Goal: Find specific page/section: Find specific page/section

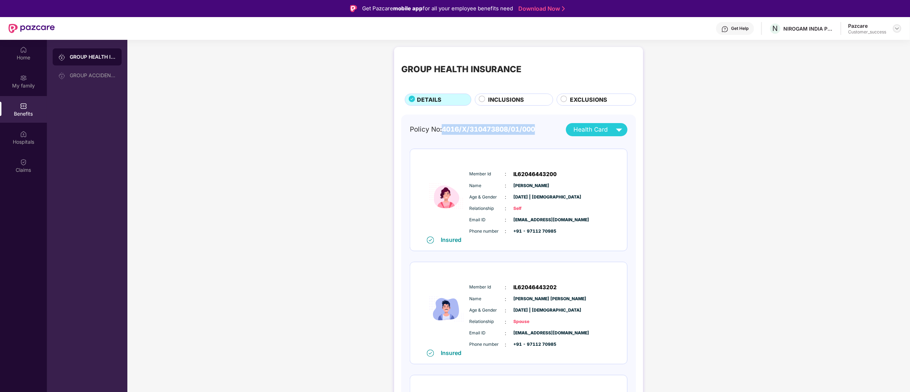
click at [897, 29] on img at bounding box center [898, 29] width 6 height 6
click at [857, 44] on div "Switch to partner view" at bounding box center [864, 45] width 93 height 14
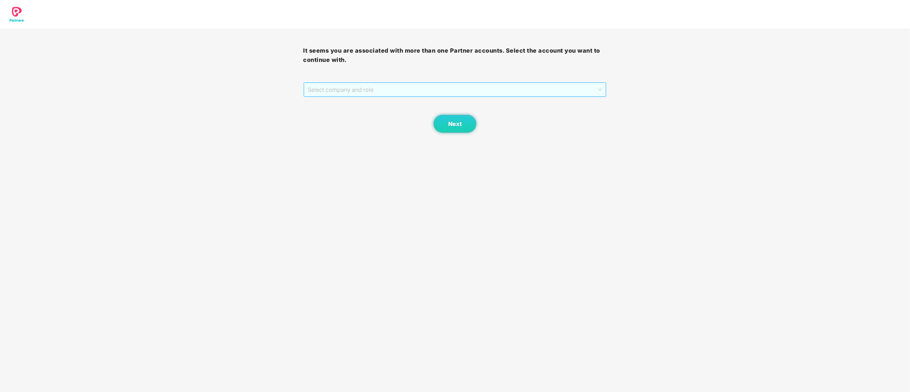
click at [385, 85] on span "Select company and role" at bounding box center [455, 90] width 294 height 14
click at [347, 117] on div "Pazcare - CUSTOMER_SUCCESS" at bounding box center [455, 115] width 295 height 8
click at [440, 124] on button "Next" at bounding box center [455, 124] width 43 height 18
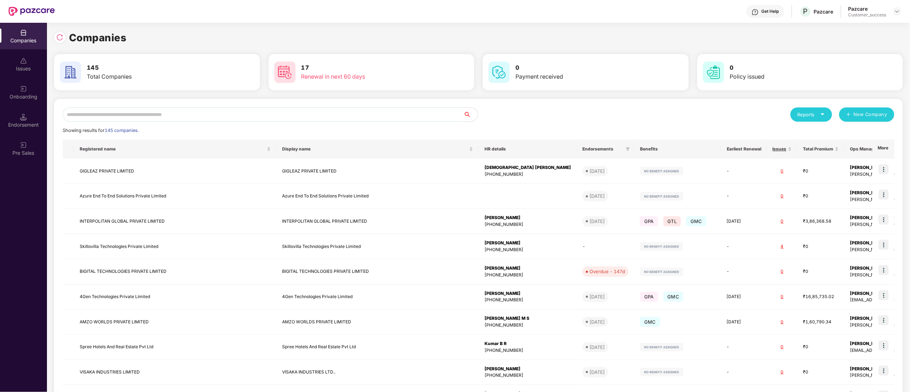
click at [149, 114] on input "text" at bounding box center [263, 114] width 401 height 14
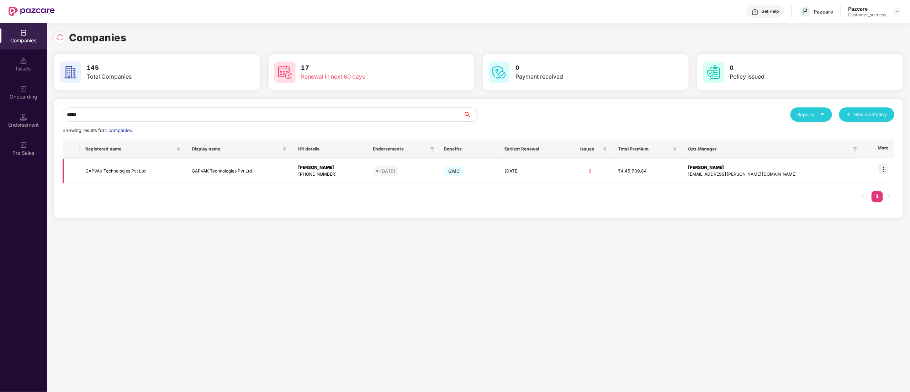
type input "*****"
click at [887, 169] on img at bounding box center [884, 169] width 10 height 10
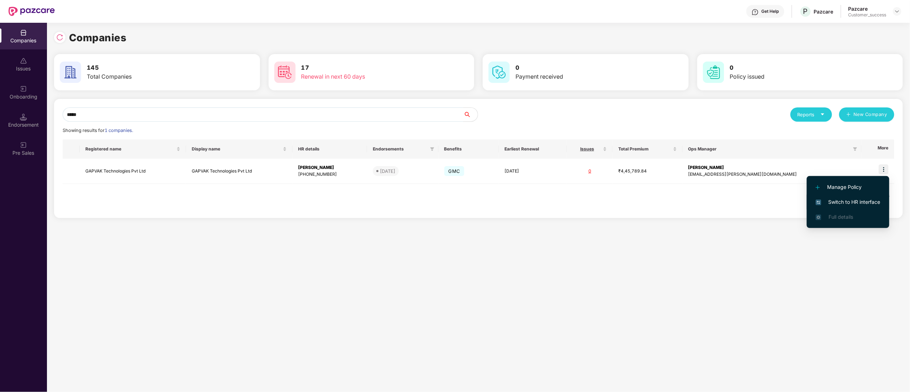
click at [858, 201] on span "Switch to HR interface" at bounding box center [848, 202] width 65 height 8
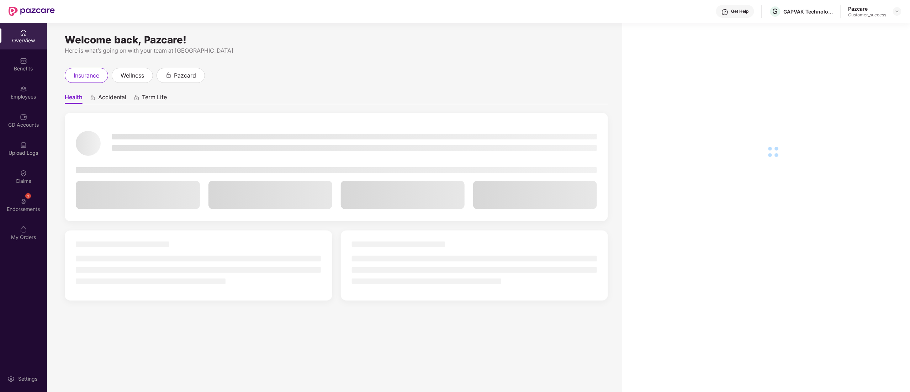
click at [11, 115] on div "CD Accounts" at bounding box center [23, 120] width 47 height 27
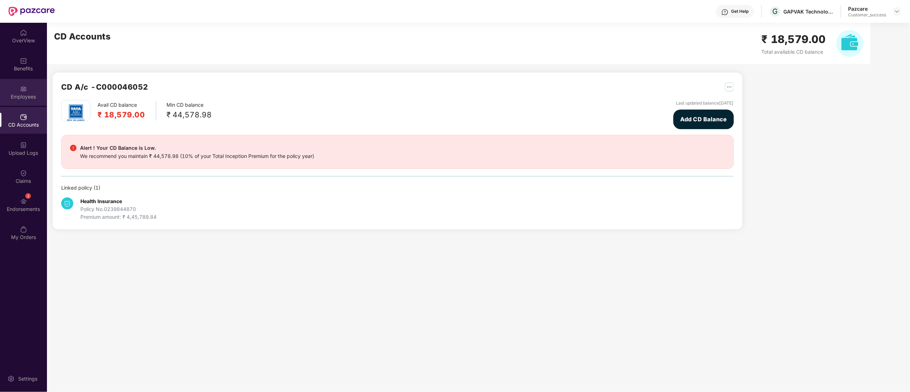
click at [17, 98] on div "Employees" at bounding box center [23, 96] width 47 height 7
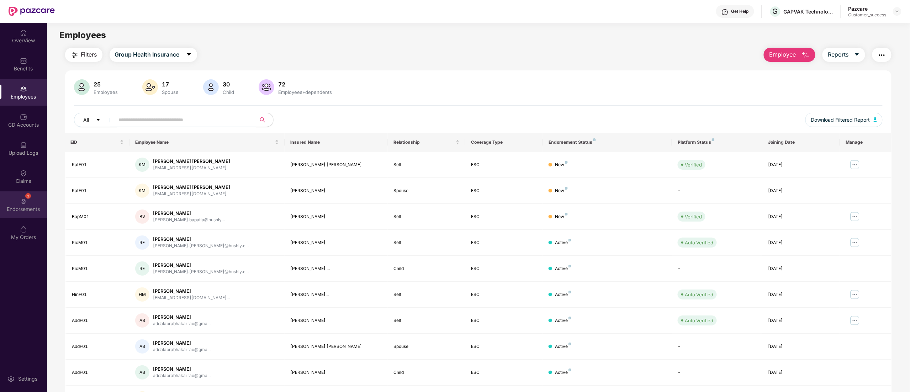
click at [7, 201] on div "3 Endorsements" at bounding box center [23, 204] width 47 height 27
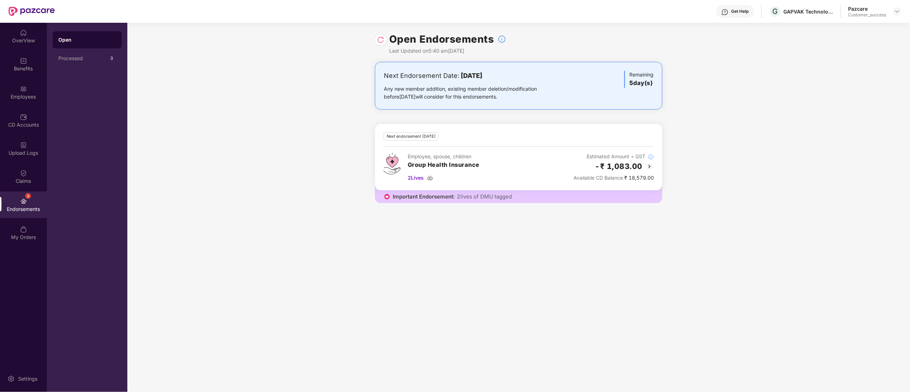
click at [645, 166] on img at bounding box center [649, 166] width 9 height 9
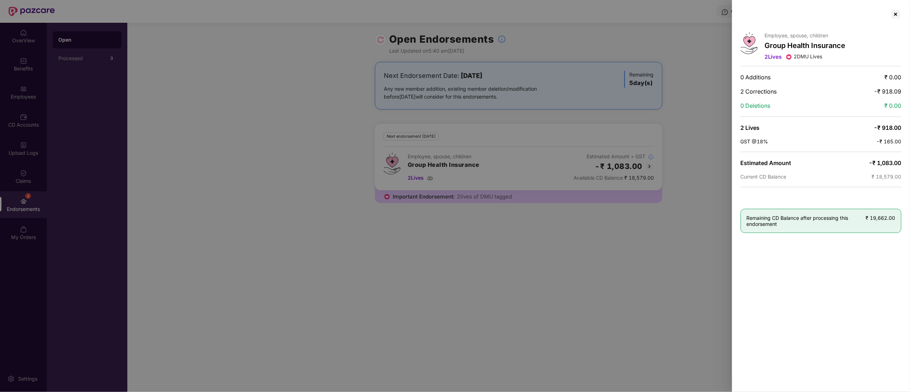
click at [380, 38] on div at bounding box center [455, 196] width 910 height 392
click at [892, 16] on div at bounding box center [895, 14] width 11 height 11
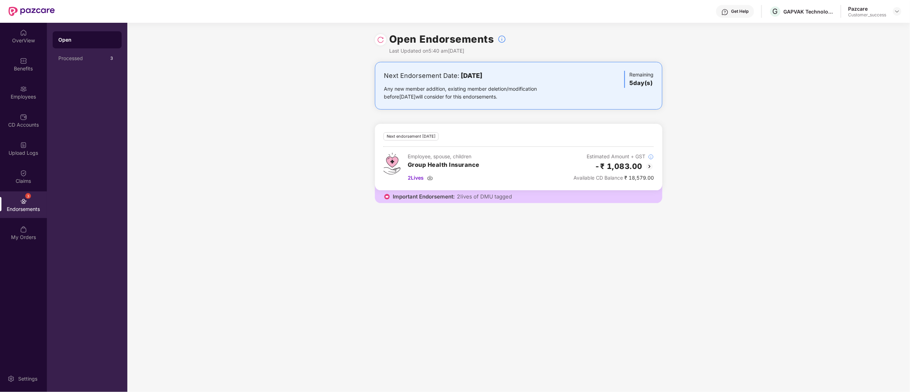
click at [379, 43] on img at bounding box center [380, 39] width 7 height 7
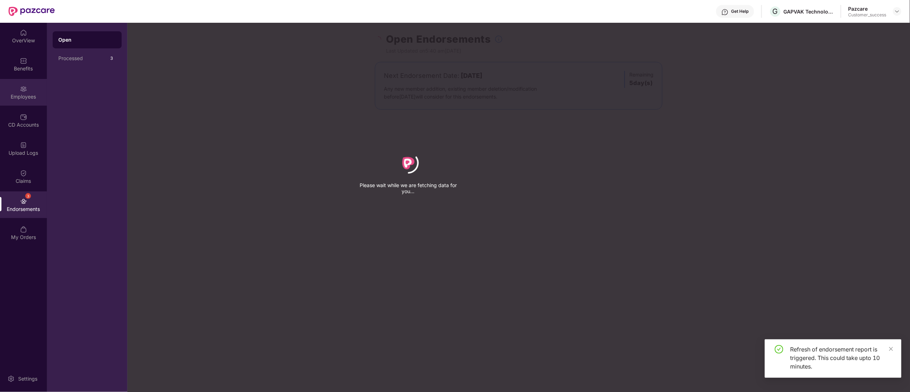
click at [21, 88] on img at bounding box center [23, 88] width 7 height 7
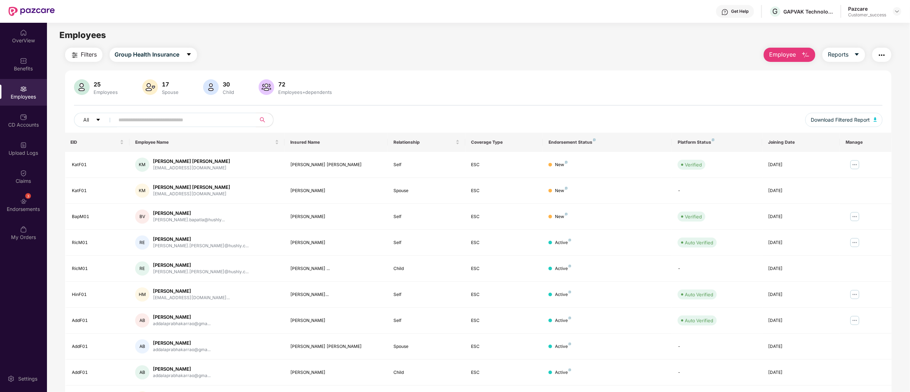
click at [22, 96] on div "Employees" at bounding box center [23, 96] width 47 height 7
click at [22, 123] on div "CD Accounts" at bounding box center [23, 124] width 47 height 7
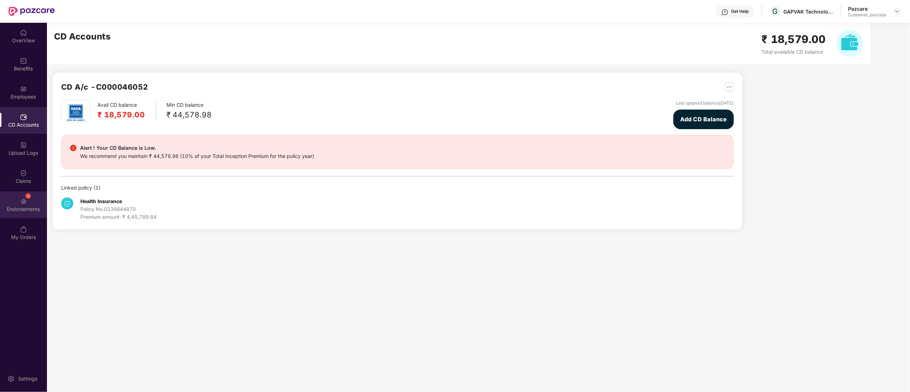
click at [28, 205] on div "3 Endorsements" at bounding box center [23, 204] width 47 height 27
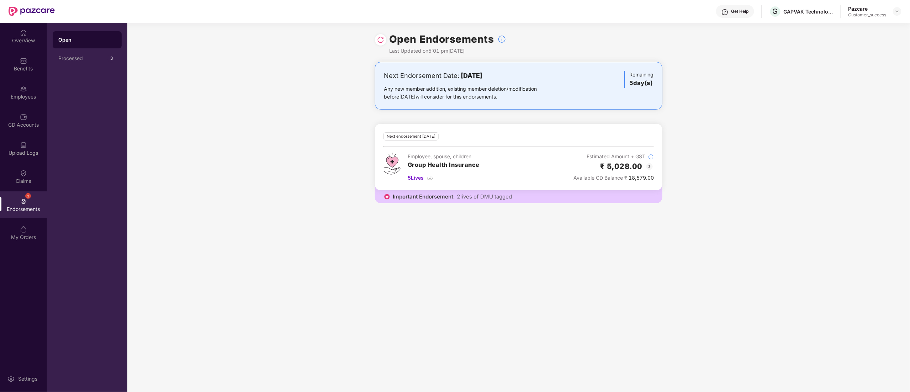
click at [652, 167] on img at bounding box center [649, 166] width 9 height 9
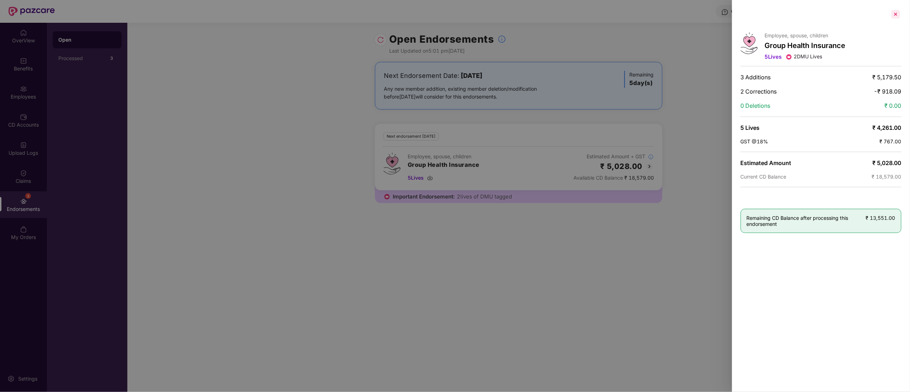
click at [895, 15] on div at bounding box center [895, 14] width 11 height 11
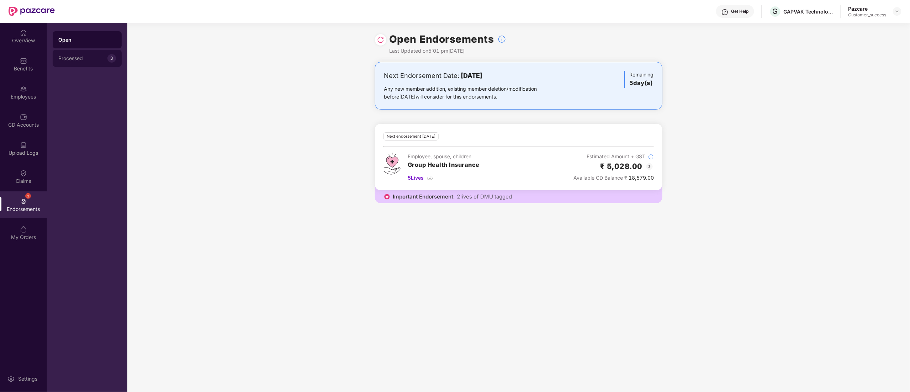
click at [87, 58] on div "Processed" at bounding box center [82, 59] width 49 height 6
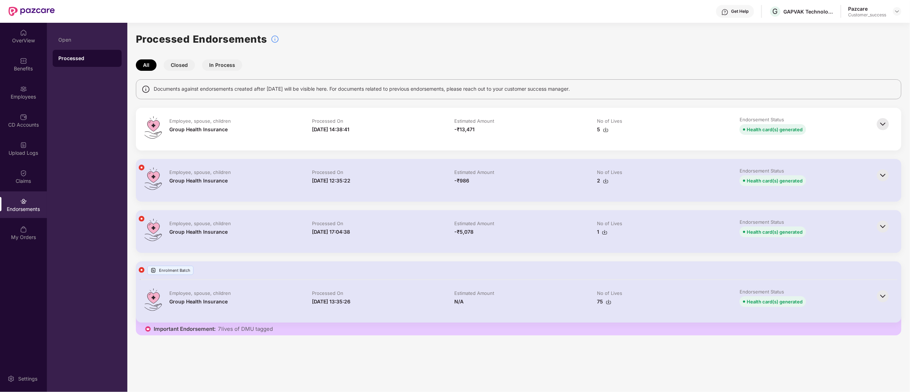
click at [888, 228] on img at bounding box center [883, 227] width 16 height 16
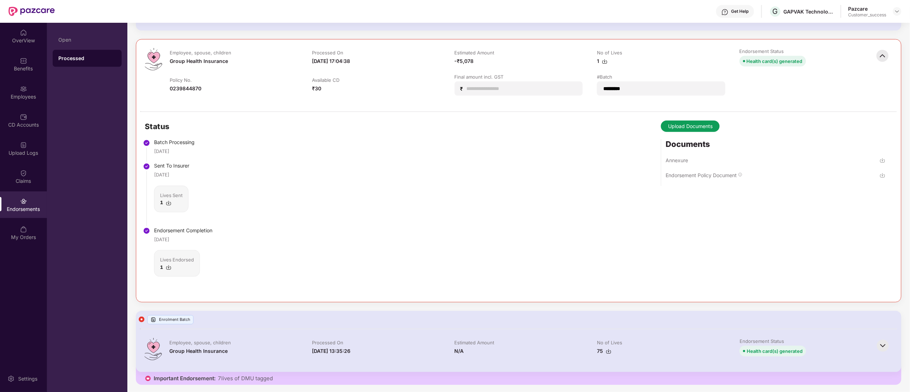
scroll to position [174, 0]
click at [714, 174] on div "Endorsement Policy Document" at bounding box center [701, 173] width 71 height 7
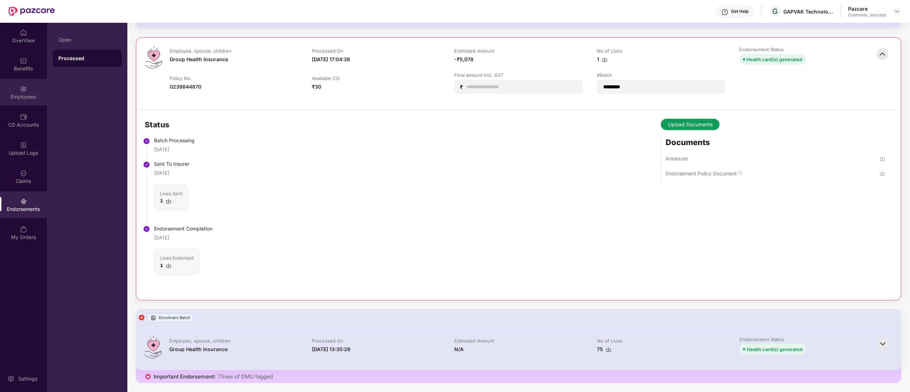
click at [15, 88] on div "Employees" at bounding box center [23, 92] width 47 height 27
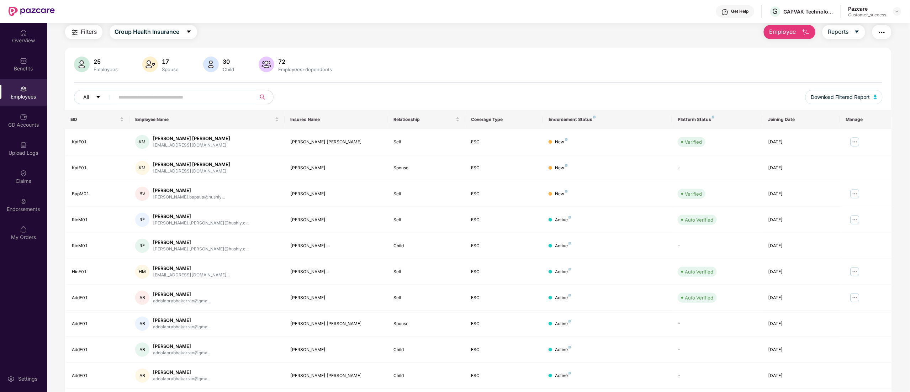
scroll to position [46, 0]
